Goal: Information Seeking & Learning: Learn about a topic

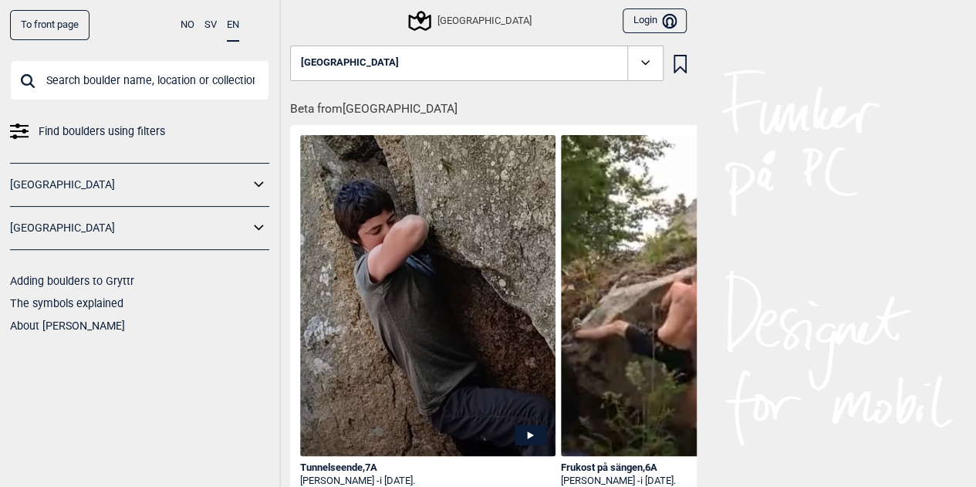
scroll to position [2, 0]
click at [48, 133] on span "Find boulders using filters" at bounding box center [102, 131] width 127 height 22
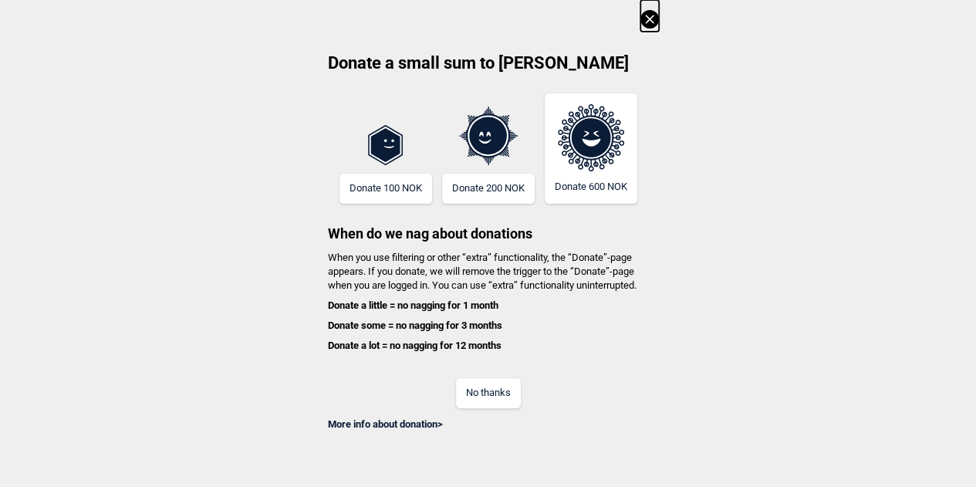
click at [513, 394] on button "No thanks" at bounding box center [488, 393] width 65 height 30
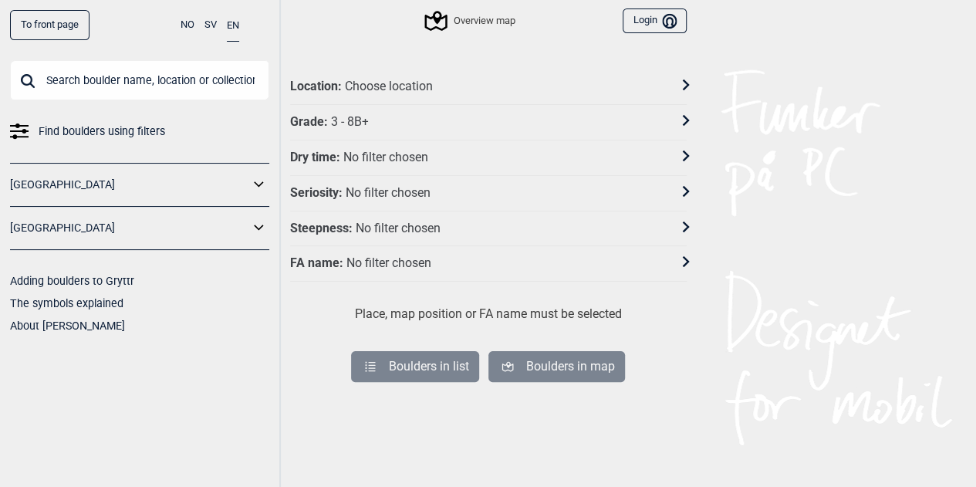
click at [685, 84] on icon at bounding box center [685, 84] width 11 height 11
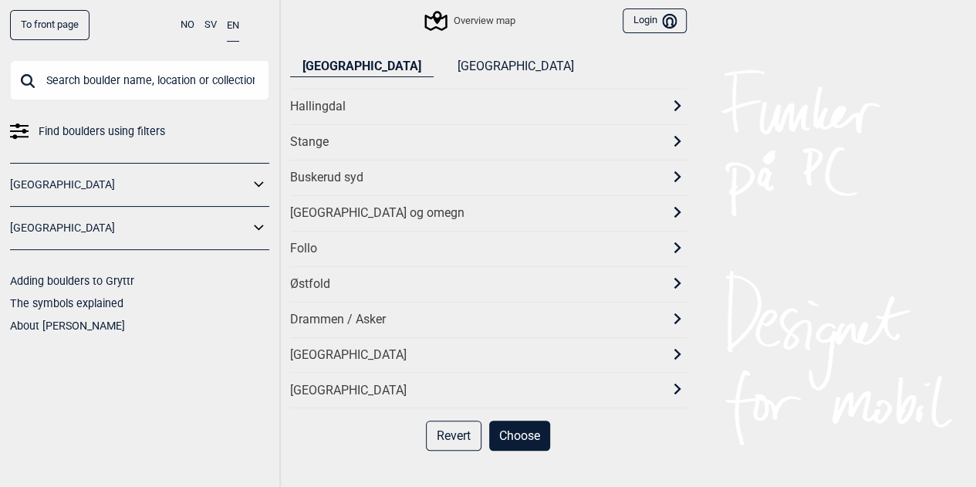
click at [444, 69] on button "[GEOGRAPHIC_DATA]" at bounding box center [514, 66] width 141 height 21
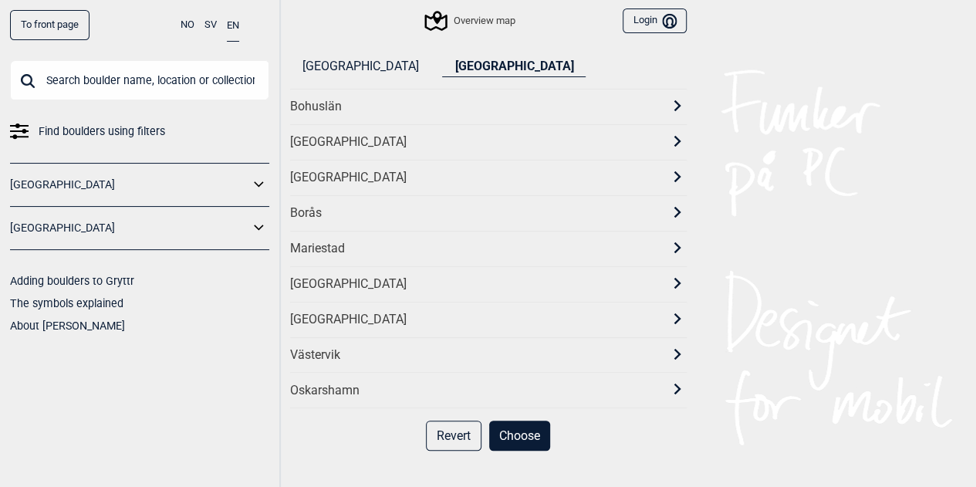
click at [320, 172] on div "[GEOGRAPHIC_DATA]" at bounding box center [474, 178] width 369 height 16
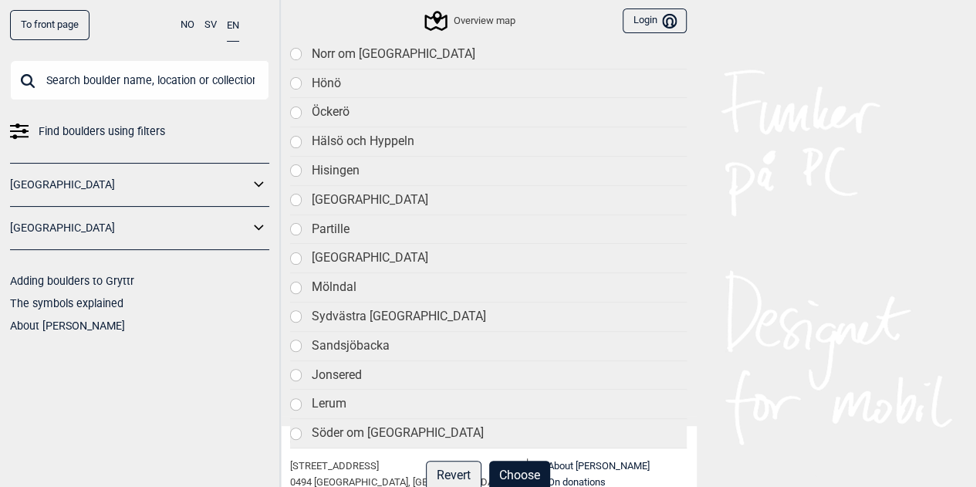
scroll to position [78, 0]
click at [388, 428] on div "Söder om [GEOGRAPHIC_DATA]" at bounding box center [498, 435] width 375 height 16
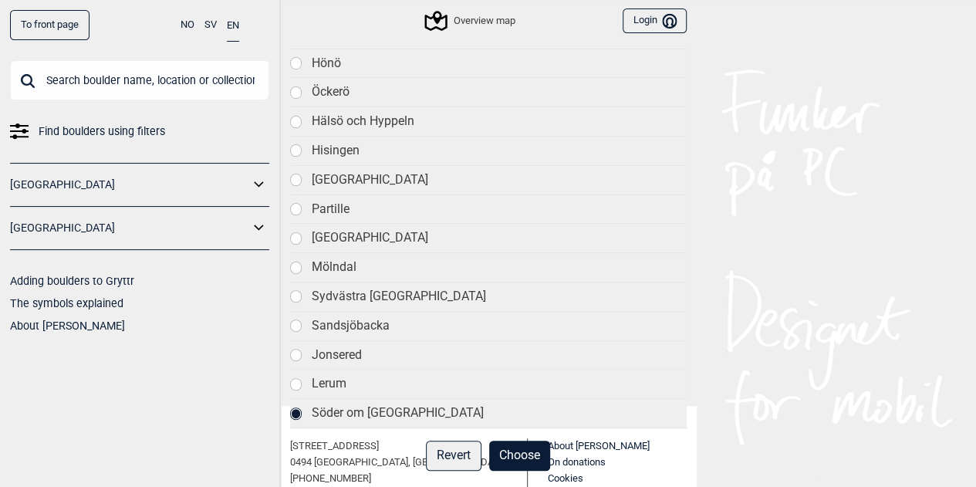
scroll to position [174, 0]
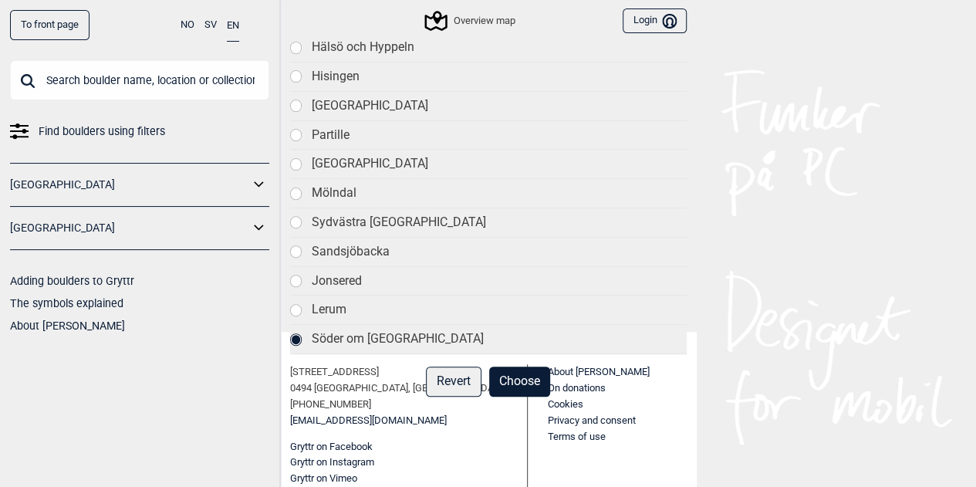
click at [533, 380] on button "Choose" at bounding box center [519, 382] width 61 height 30
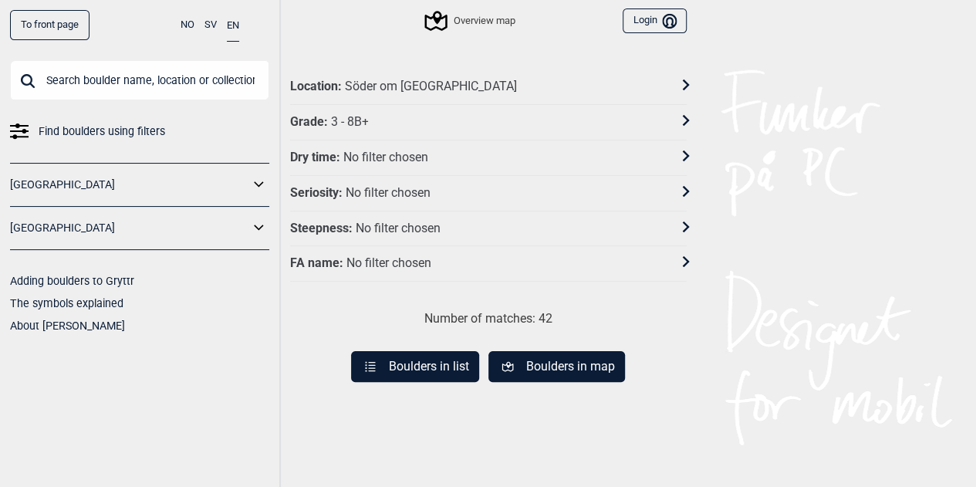
click at [449, 363] on button "Boulders in list" at bounding box center [415, 366] width 128 height 31
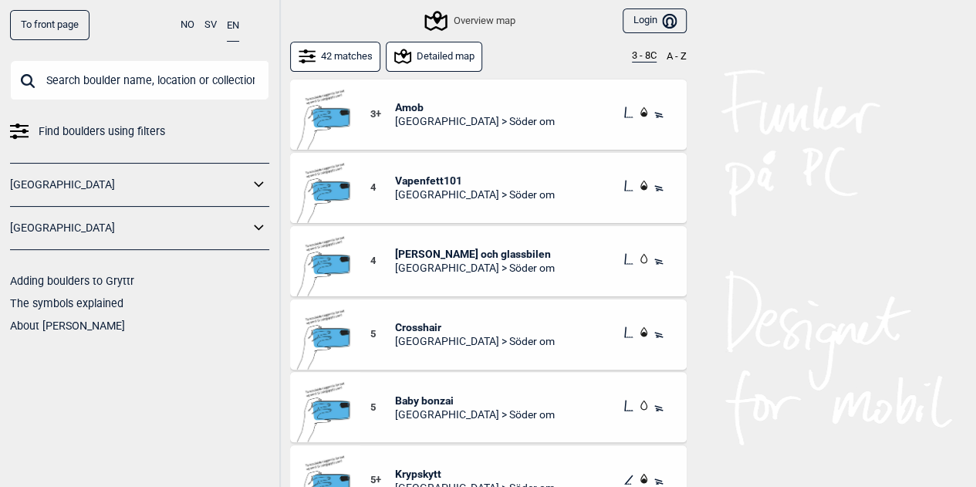
click at [416, 115] on span "[GEOGRAPHIC_DATA] > Söder om" at bounding box center [475, 121] width 160 height 14
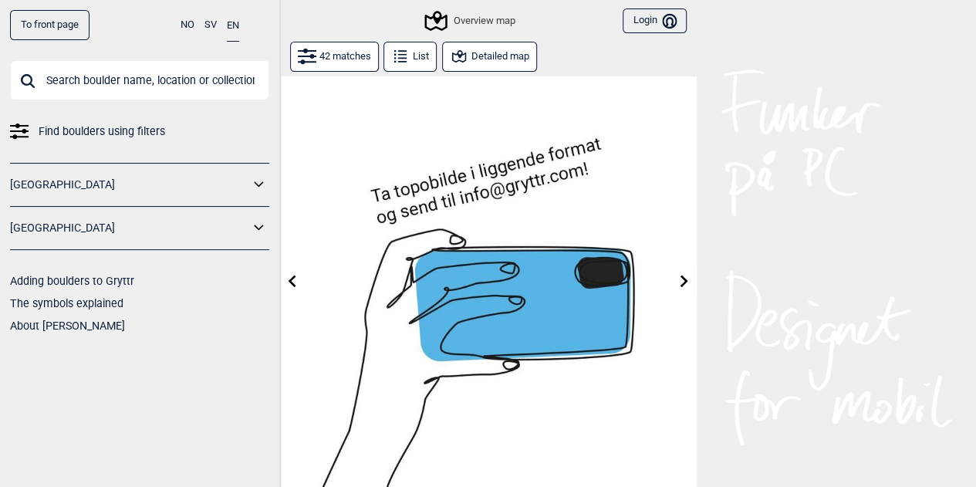
click at [488, 57] on button "Detailed map" at bounding box center [489, 57] width 95 height 30
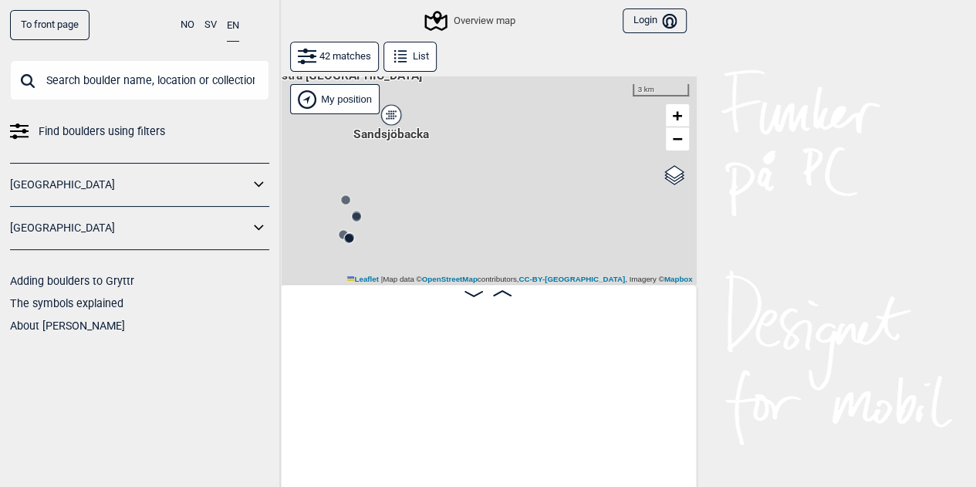
scroll to position [0, 2216]
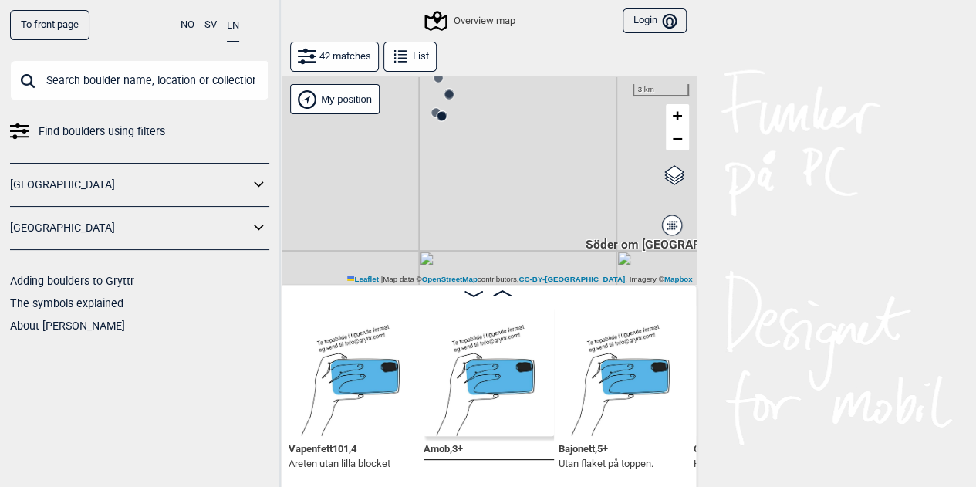
drag, startPoint x: 410, startPoint y: 237, endPoint x: 505, endPoint y: 113, distance: 155.7
click at [505, 113] on div "Gol [GEOGRAPHIC_DATA] Kolomoen [GEOGRAPHIC_DATA] [GEOGRAPHIC_DATA] [GEOGRAPHIC_…" at bounding box center [488, 180] width 417 height 208
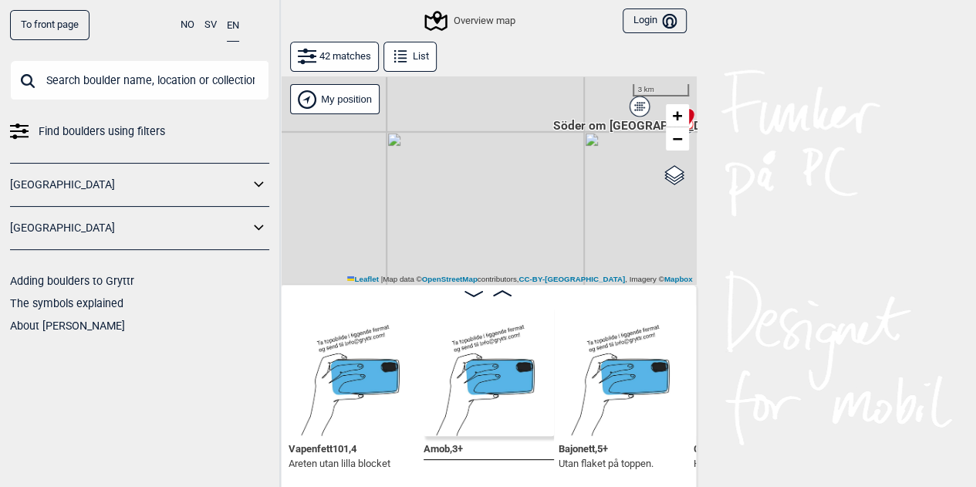
drag, startPoint x: 467, startPoint y: 164, endPoint x: 451, endPoint y: 116, distance: 50.5
click at [451, 116] on div "Gol [GEOGRAPHIC_DATA] Kolomoen [GEOGRAPHIC_DATA] [GEOGRAPHIC_DATA] [GEOGRAPHIC_…" at bounding box center [488, 180] width 417 height 208
drag, startPoint x: 464, startPoint y: 127, endPoint x: 448, endPoint y: 101, distance: 30.8
click at [448, 101] on div "Gol [GEOGRAPHIC_DATA] Kolomoen [GEOGRAPHIC_DATA] [GEOGRAPHIC_DATA] [GEOGRAPHIC_…" at bounding box center [488, 180] width 417 height 208
drag, startPoint x: 463, startPoint y: 182, endPoint x: 417, endPoint y: 117, distance: 79.8
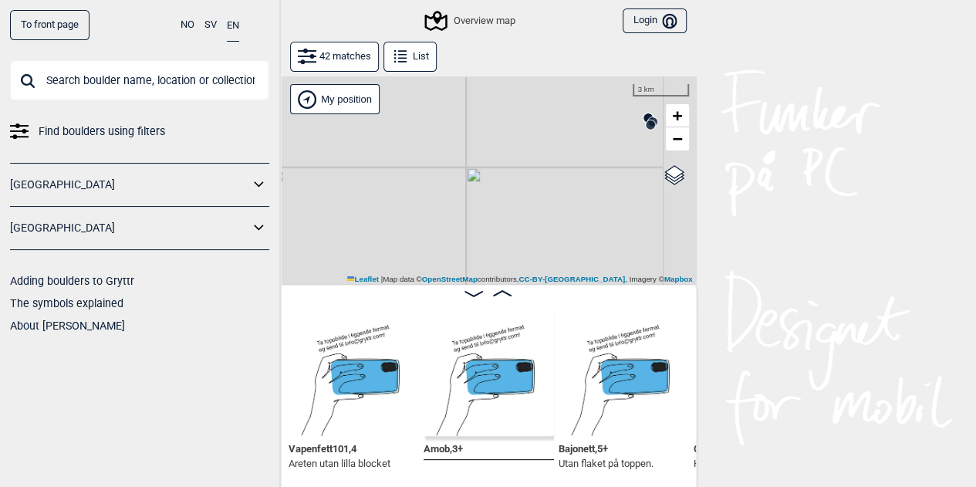
click at [417, 117] on div "Gol [GEOGRAPHIC_DATA] Kolomoen [GEOGRAPHIC_DATA] [GEOGRAPHIC_DATA] [GEOGRAPHIC_…" at bounding box center [488, 180] width 417 height 208
drag, startPoint x: 469, startPoint y: 215, endPoint x: 442, endPoint y: 112, distance: 106.9
click at [442, 112] on div "Gol [GEOGRAPHIC_DATA] Kolomoen [GEOGRAPHIC_DATA] [GEOGRAPHIC_DATA] [GEOGRAPHIC_…" at bounding box center [488, 180] width 417 height 208
drag, startPoint x: 559, startPoint y: 159, endPoint x: 350, endPoint y: 208, distance: 214.7
click at [350, 208] on div "Gol [GEOGRAPHIC_DATA] Kolomoen [GEOGRAPHIC_DATA] [GEOGRAPHIC_DATA] [GEOGRAPHIC_…" at bounding box center [488, 180] width 417 height 208
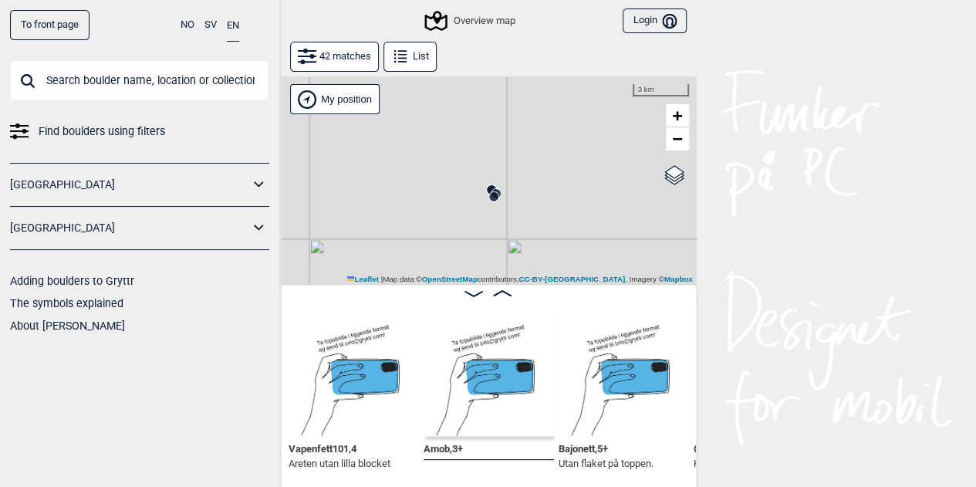
drag, startPoint x: 410, startPoint y: 194, endPoint x: 454, endPoint y: 258, distance: 77.3
click at [454, 258] on div "Gol [GEOGRAPHIC_DATA] Kolomoen [GEOGRAPHIC_DATA] [GEOGRAPHIC_DATA] [GEOGRAPHIC_…" at bounding box center [488, 180] width 417 height 208
click at [505, 201] on div "Gol [GEOGRAPHIC_DATA] Kolomoen [GEOGRAPHIC_DATA] [GEOGRAPHIC_DATA] [GEOGRAPHIC_…" at bounding box center [488, 180] width 417 height 208
click at [490, 201] on div "Gol [GEOGRAPHIC_DATA] Kolomoen [GEOGRAPHIC_DATA] [GEOGRAPHIC_DATA] [GEOGRAPHIC_…" at bounding box center [488, 180] width 417 height 208
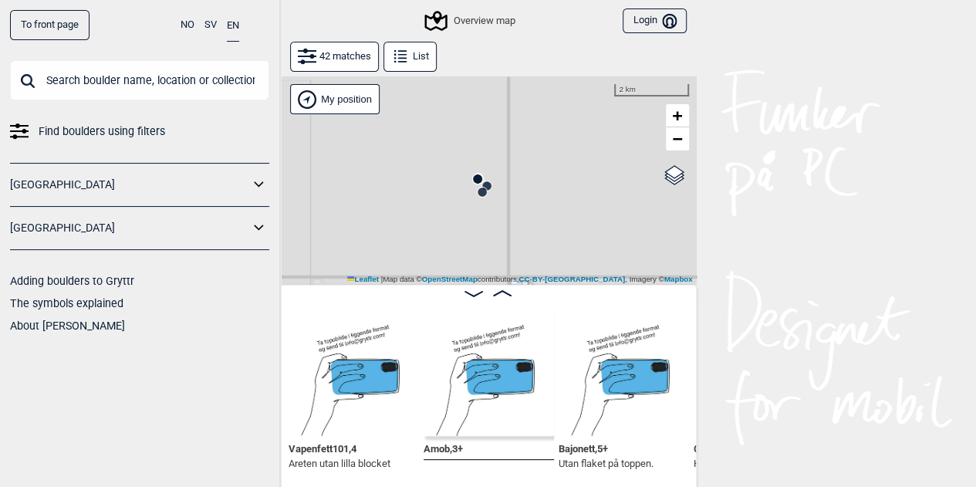
click at [490, 201] on div "Gol [GEOGRAPHIC_DATA] Kolomoen [GEOGRAPHIC_DATA] [GEOGRAPHIC_DATA] [GEOGRAPHIC_…" at bounding box center [488, 180] width 417 height 208
click at [471, 181] on circle at bounding box center [472, 182] width 9 height 9
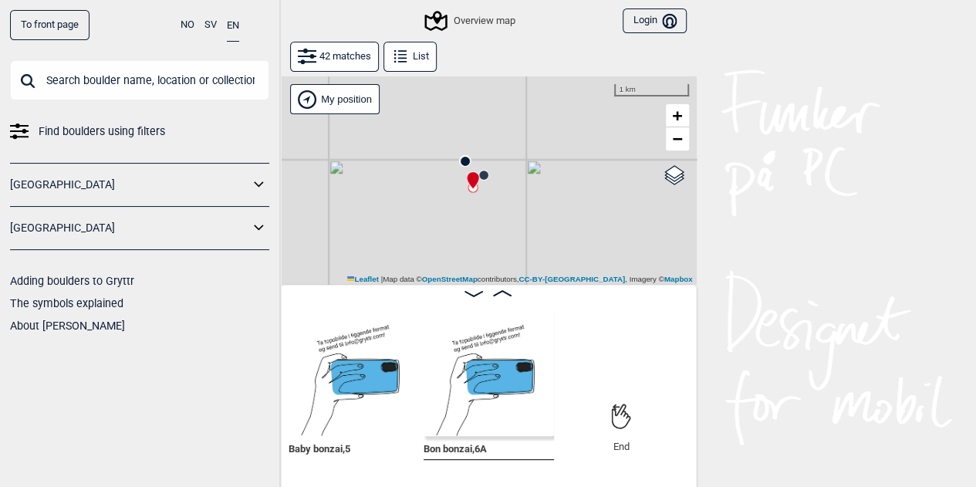
click at [485, 181] on icon at bounding box center [484, 175] width 12 height 12
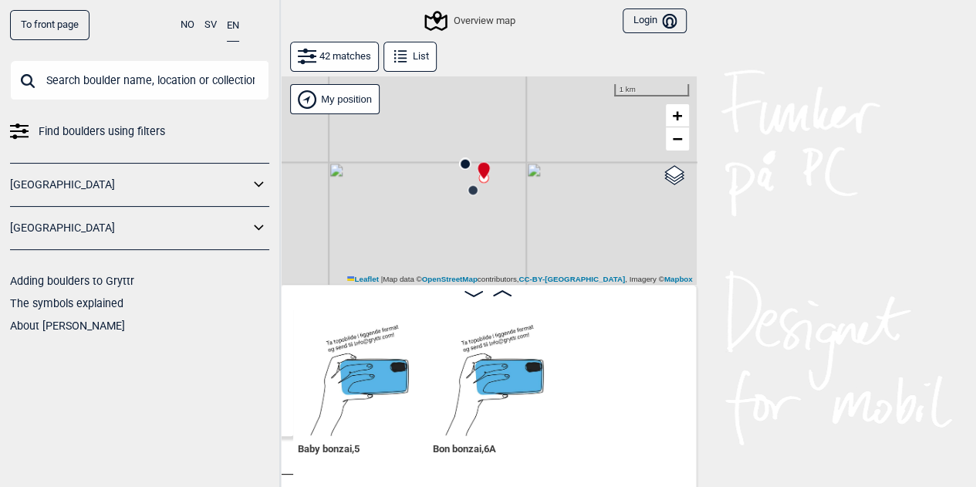
scroll to position [0, 5238]
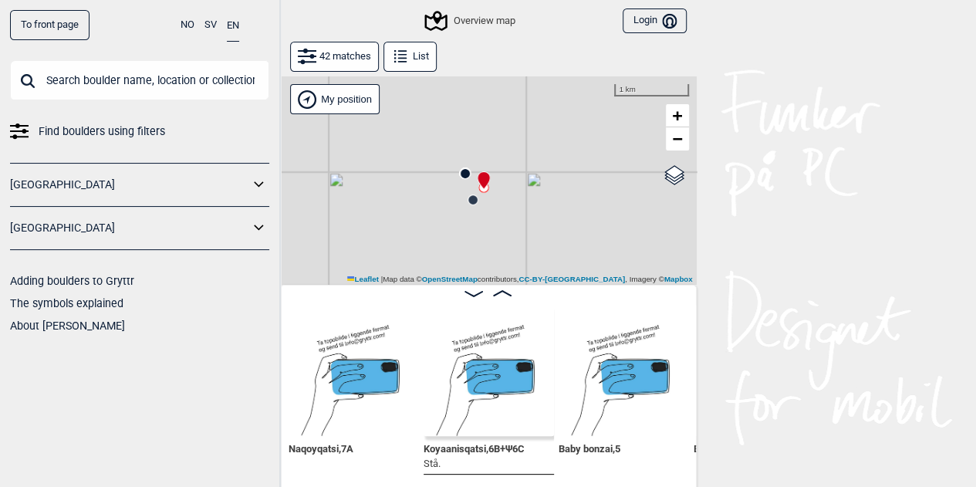
click at [466, 174] on circle at bounding box center [465, 173] width 9 height 9
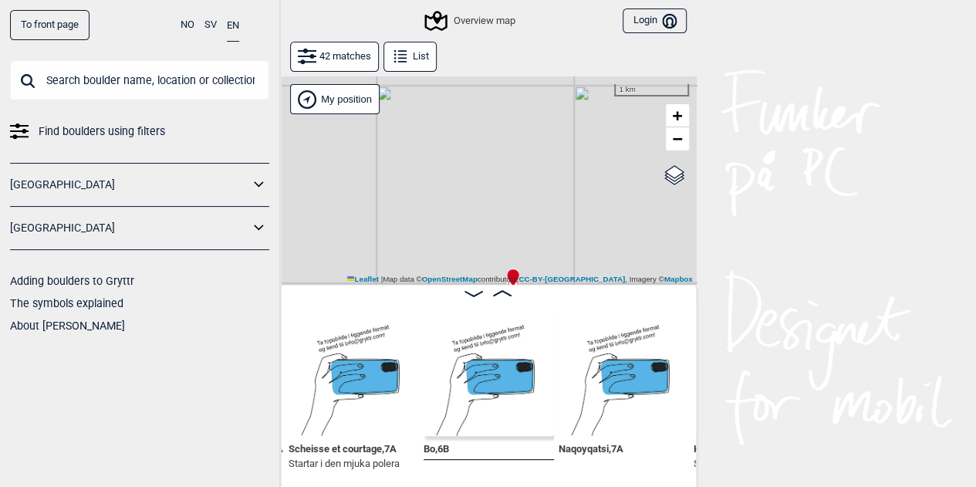
drag, startPoint x: 384, startPoint y: 175, endPoint x: 432, endPoint y: 272, distance: 107.7
click at [432, 272] on div "Gol [GEOGRAPHIC_DATA] Kolomoen [GEOGRAPHIC_DATA] [GEOGRAPHIC_DATA] [GEOGRAPHIC_…" at bounding box center [488, 180] width 417 height 208
drag, startPoint x: 466, startPoint y: 195, endPoint x: 631, endPoint y: 286, distance: 188.6
click at [631, 286] on div "Gol [GEOGRAPHIC_DATA] Kolomoen [GEOGRAPHIC_DATA] [GEOGRAPHIC_DATA] [GEOGRAPHIC_…" at bounding box center [488, 285] width 417 height 419
drag, startPoint x: 423, startPoint y: 146, endPoint x: 556, endPoint y: 295, distance: 200.0
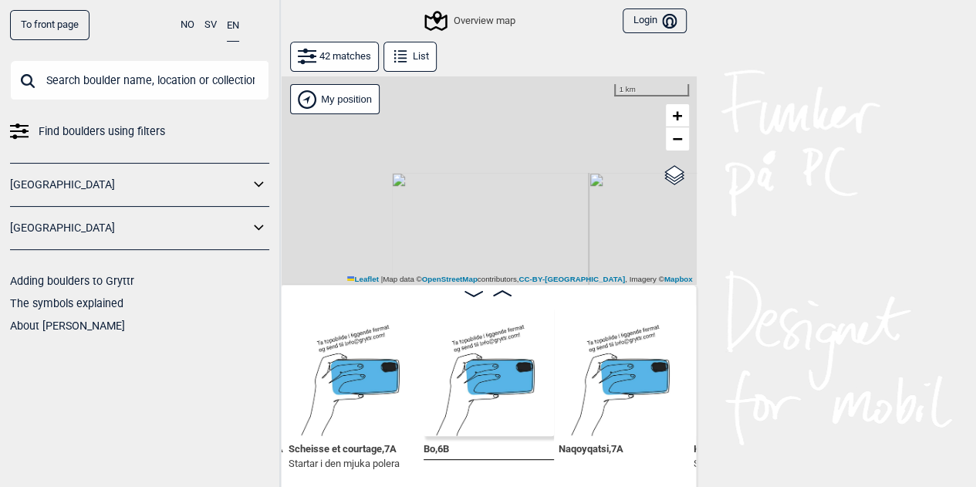
click at [556, 295] on div "Gol [GEOGRAPHIC_DATA] Kolomoen [GEOGRAPHIC_DATA] [GEOGRAPHIC_DATA] [GEOGRAPHIC_…" at bounding box center [488, 285] width 417 height 419
drag, startPoint x: 416, startPoint y: 186, endPoint x: 554, endPoint y: 275, distance: 164.2
click at [554, 275] on div "Gol [GEOGRAPHIC_DATA] Kolomoen [GEOGRAPHIC_DATA] [GEOGRAPHIC_DATA] [GEOGRAPHIC_…" at bounding box center [488, 180] width 417 height 208
click at [674, 140] on span "−" at bounding box center [677, 138] width 10 height 19
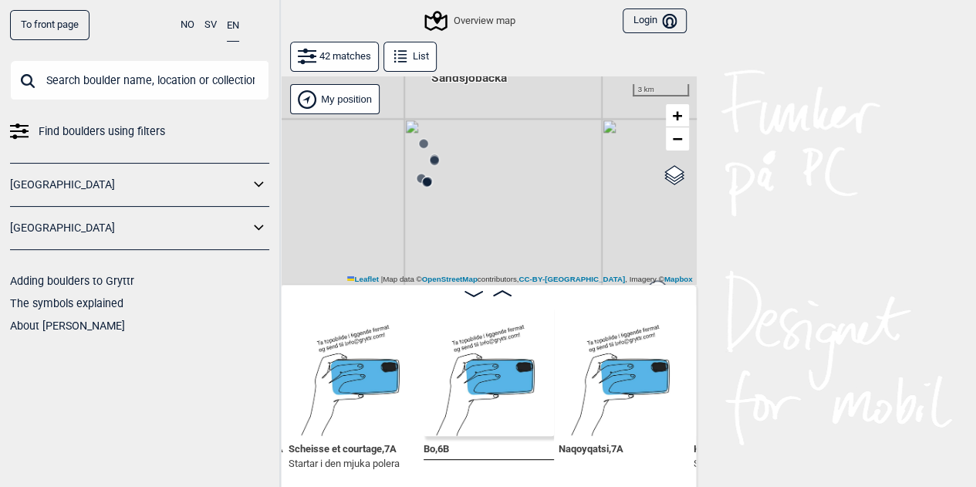
drag, startPoint x: 485, startPoint y: 171, endPoint x: 637, endPoint y: 257, distance: 175.5
click at [637, 257] on div "Gol [GEOGRAPHIC_DATA] Kolomoen [GEOGRAPHIC_DATA] [GEOGRAPHIC_DATA] [GEOGRAPHIC_…" at bounding box center [488, 180] width 417 height 208
